Goal: Ask a question

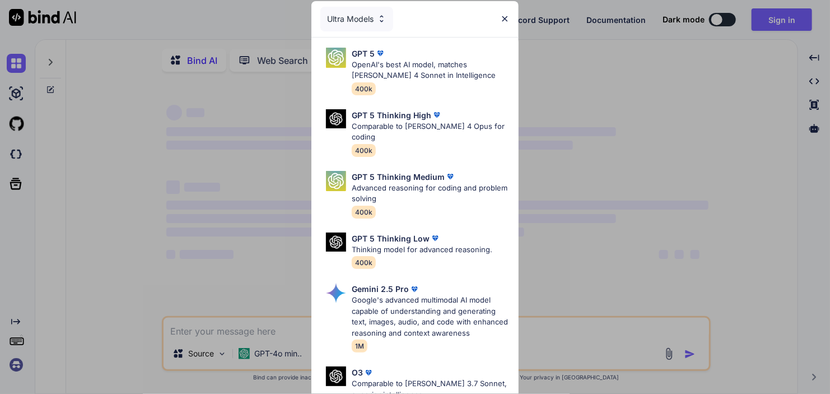
click at [507, 20] on img at bounding box center [505, 19] width 10 height 10
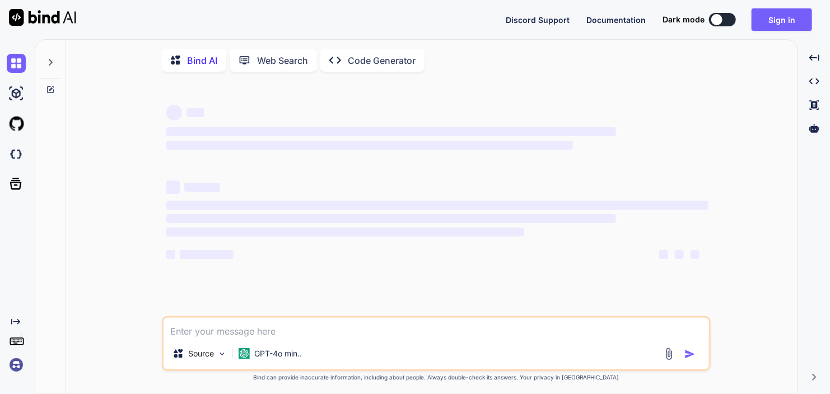
type textarea "x"
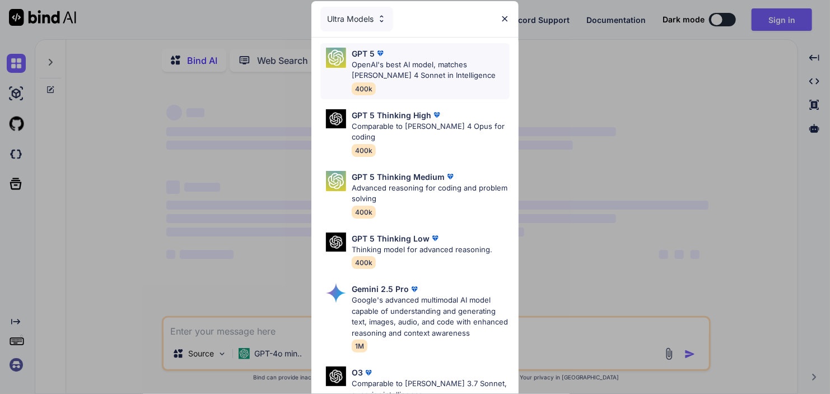
type textarea "x"
click at [582, 94] on div "Ultra Models GPT 5 OpenAI's best AI model, matches Claude 4 Sonnet in Intellige…" at bounding box center [415, 197] width 830 height 394
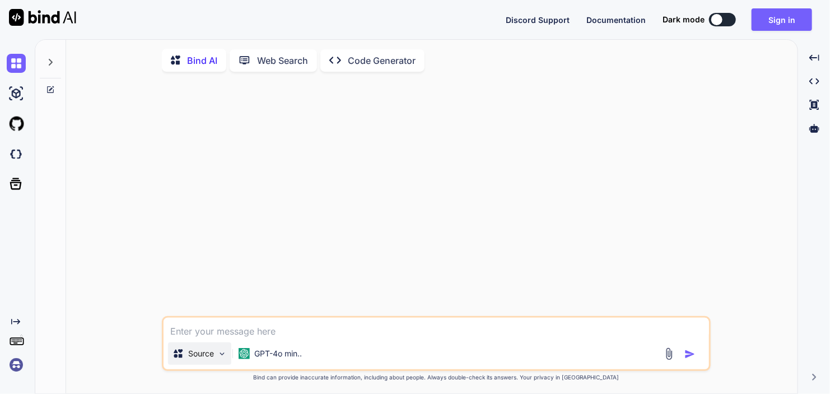
click at [220, 358] on img at bounding box center [222, 354] width 10 height 10
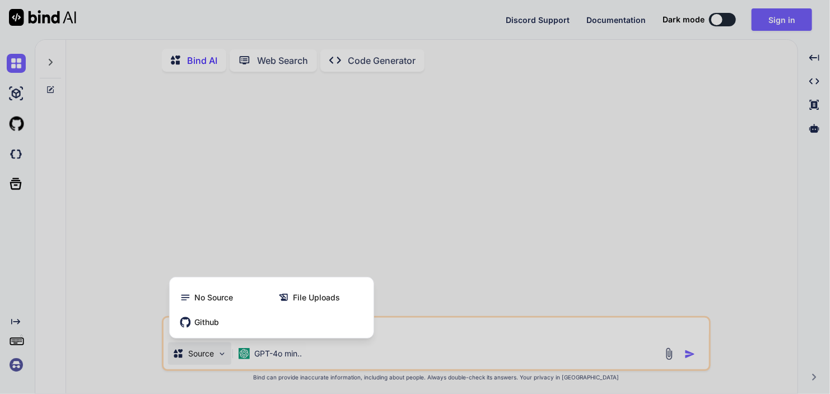
click at [286, 354] on div at bounding box center [415, 197] width 830 height 394
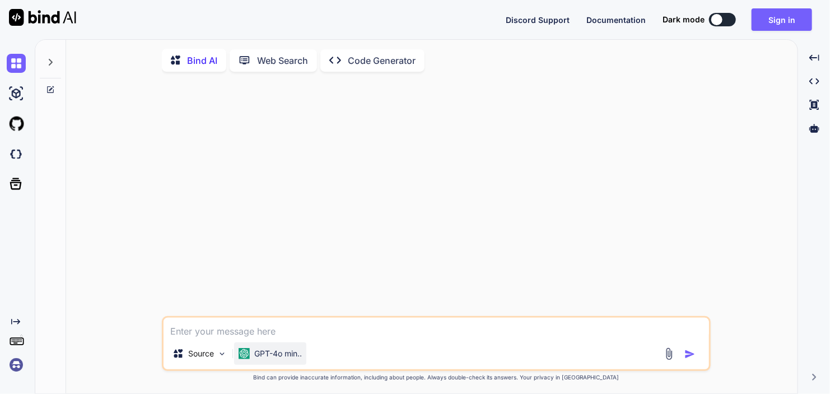
click at [288, 355] on p "GPT-4o min.." at bounding box center [278, 353] width 48 height 11
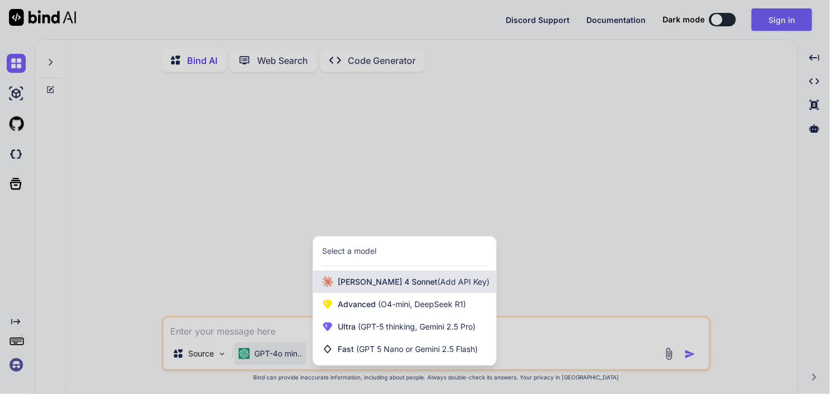
click at [385, 284] on span "Claude 4 Sonnet (Add API Key)" at bounding box center [414, 281] width 152 height 11
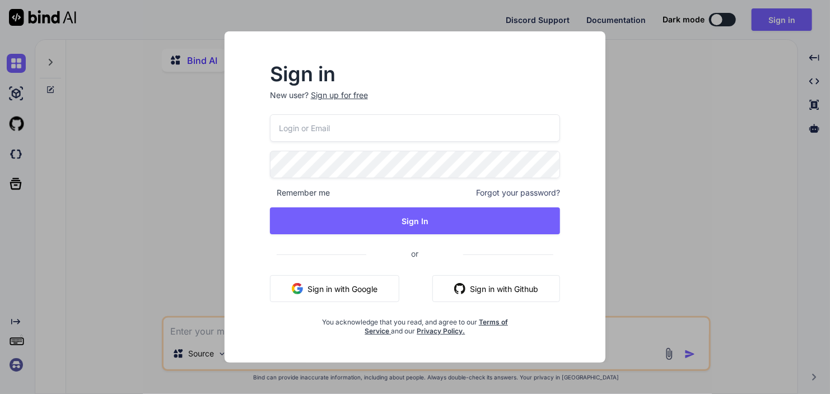
click at [678, 71] on div "Sign in New user? Sign up for free Remember me Forgot your password? Sign In or…" at bounding box center [415, 197] width 830 height 394
